Goal: Transaction & Acquisition: Subscribe to service/newsletter

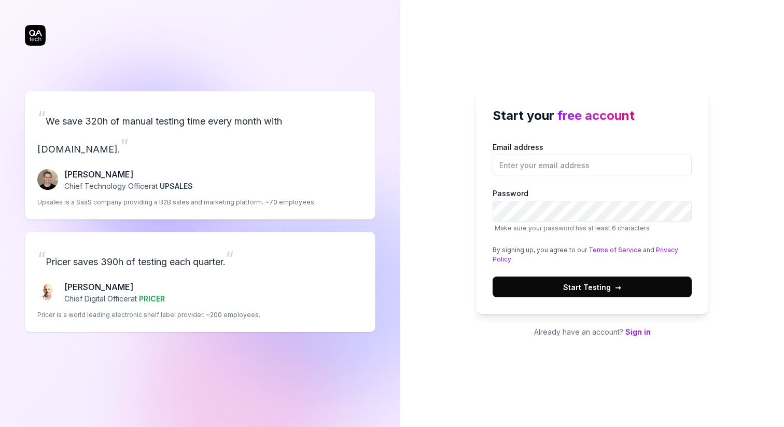
click at [636, 329] on link "Sign in" at bounding box center [637, 331] width 25 height 9
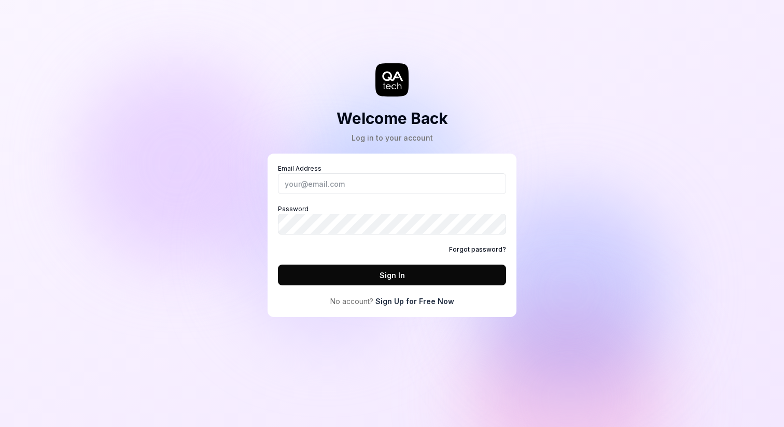
click at [422, 303] on link "Sign Up for Free Now" at bounding box center [414, 300] width 79 height 11
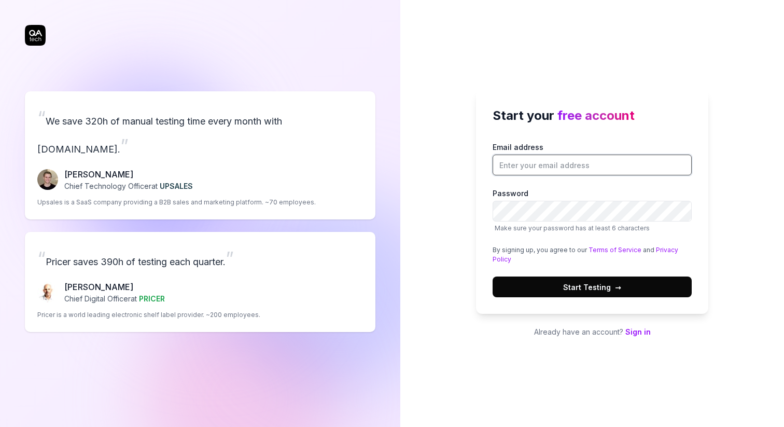
click at [559, 163] on input "Email address" at bounding box center [591, 164] width 199 height 21
